Goal: Navigation & Orientation: Find specific page/section

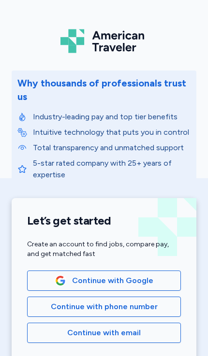
click at [84, 340] on button "Continue with email" at bounding box center [104, 333] width 154 height 20
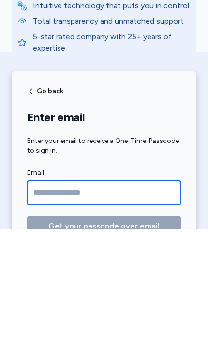
type input "**********"
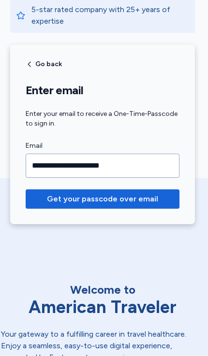
scroll to position [152, 1]
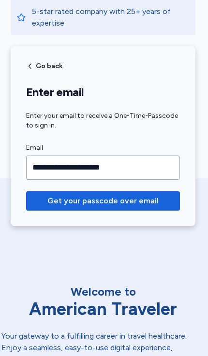
click at [67, 210] on button "Get your passcode over email" at bounding box center [103, 200] width 154 height 19
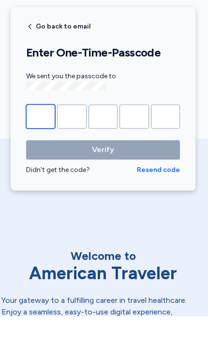
type input "*"
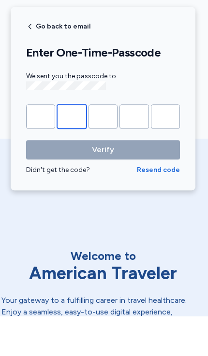
type input "*"
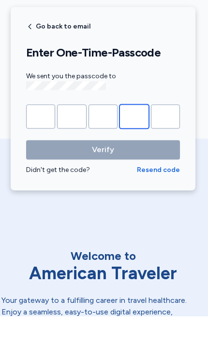
type input "*"
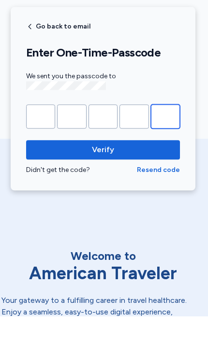
type input "*"
click at [95, 184] on span "Verify" at bounding box center [103, 190] width 22 height 12
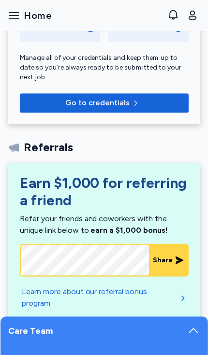
scroll to position [523, 0]
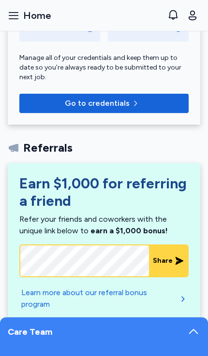
click at [24, 18] on span "Home" at bounding box center [37, 16] width 28 height 14
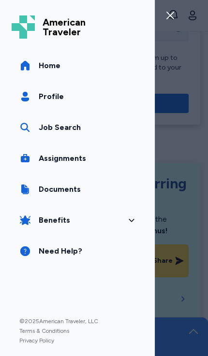
click at [41, 168] on link "Assignments" at bounding box center [77, 158] width 131 height 27
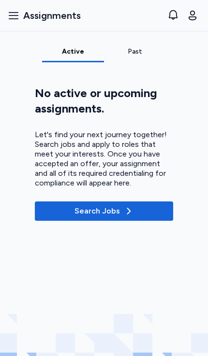
click at [129, 61] on div "Past" at bounding box center [135, 54] width 62 height 15
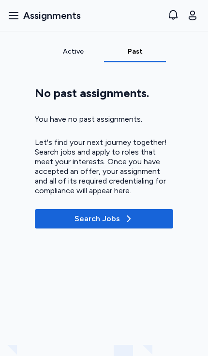
click at [21, 17] on button "Open sidebar Assignments" at bounding box center [44, 15] width 81 height 21
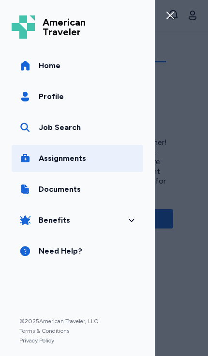
click at [37, 68] on link "Home" at bounding box center [77, 65] width 131 height 27
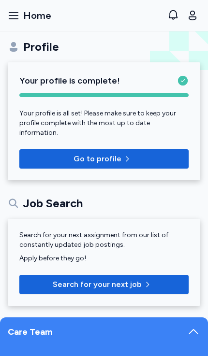
click at [62, 329] on div "Care Team" at bounding box center [104, 336] width 208 height 39
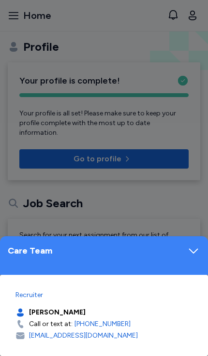
click at [186, 264] on div "Care Team" at bounding box center [104, 255] width 208 height 39
